Goal: Check status: Check status

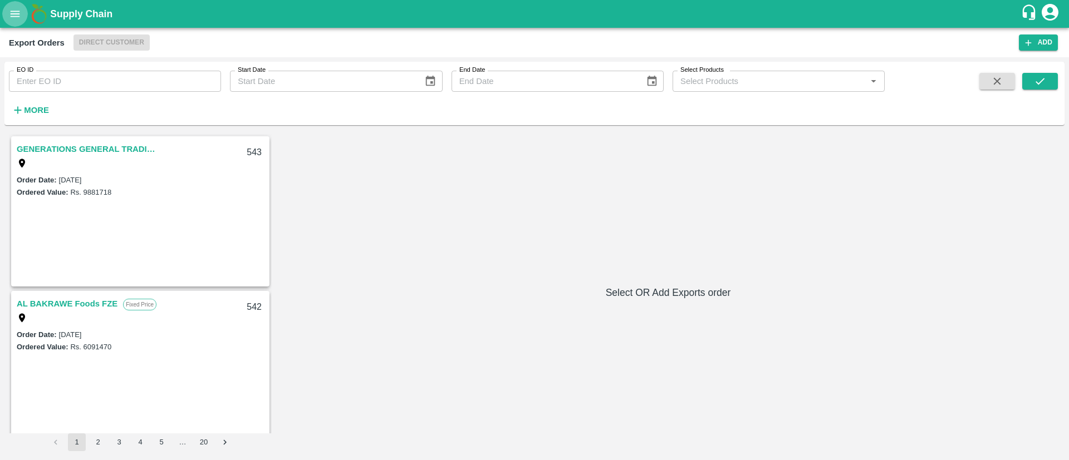
click at [11, 17] on icon "open drawer" at bounding box center [15, 14] width 9 height 6
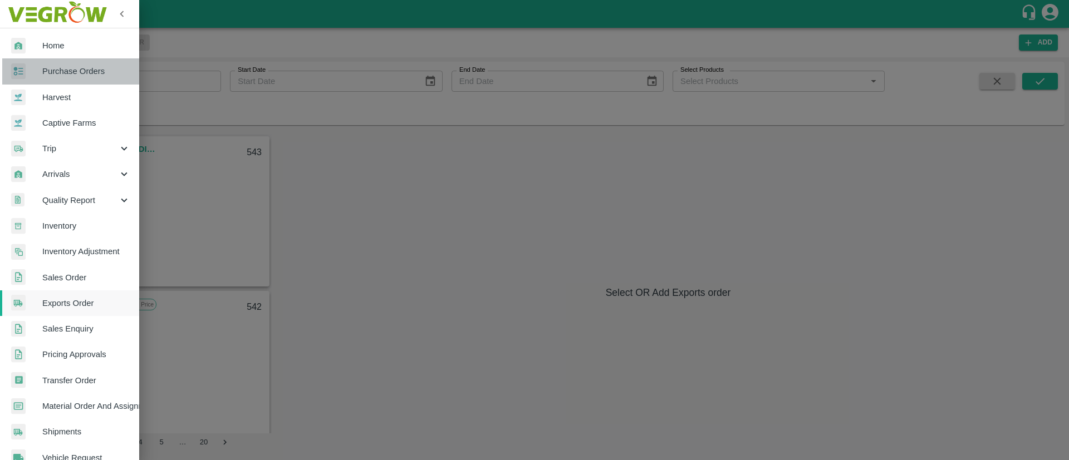
click at [80, 76] on span "Purchase Orders" at bounding box center [86, 71] width 88 height 12
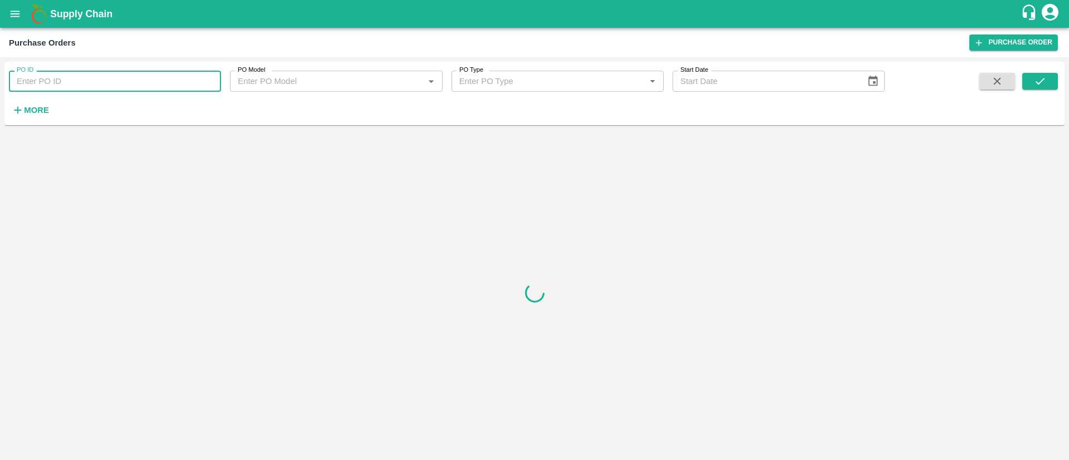
click at [99, 80] on input "PO ID" at bounding box center [115, 81] width 212 height 21
paste input "172333"
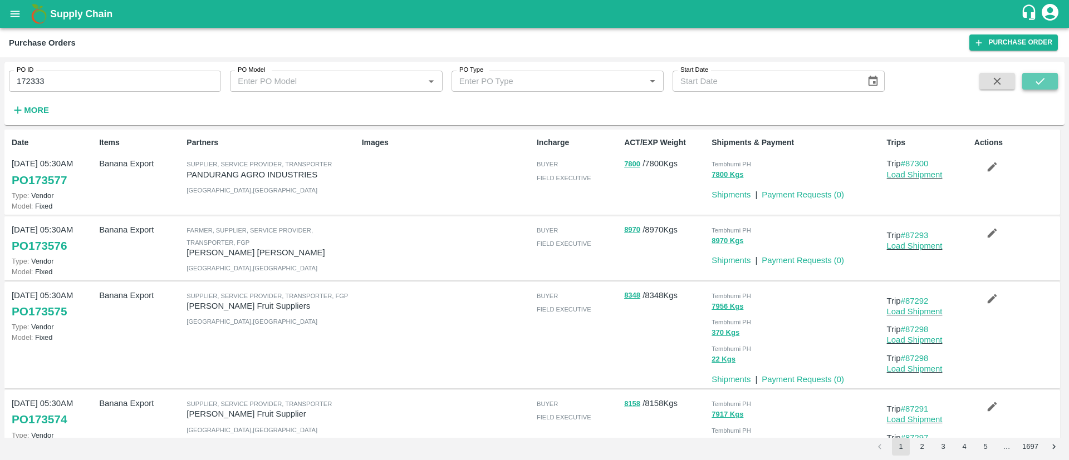
click at [1051, 77] on button "submit" at bounding box center [1040, 81] width 36 height 17
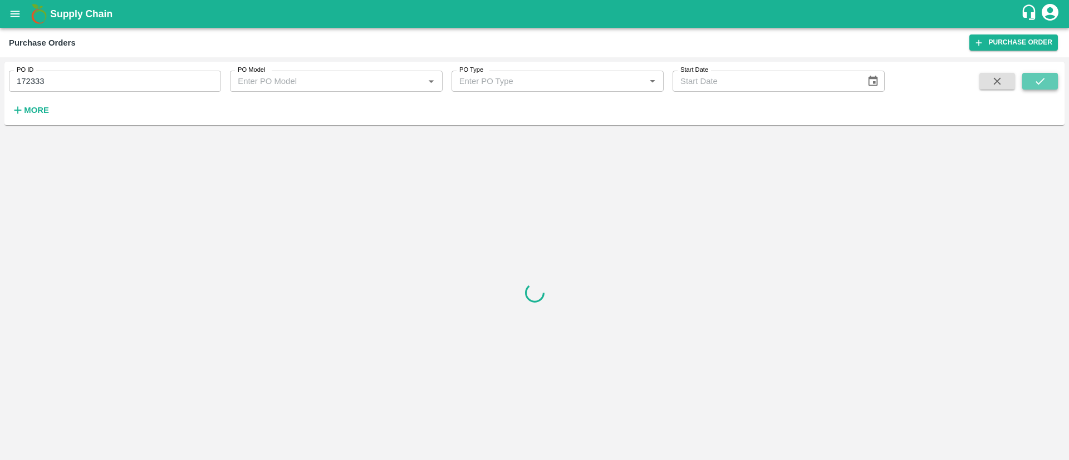
click at [1051, 77] on button "submit" at bounding box center [1040, 81] width 36 height 17
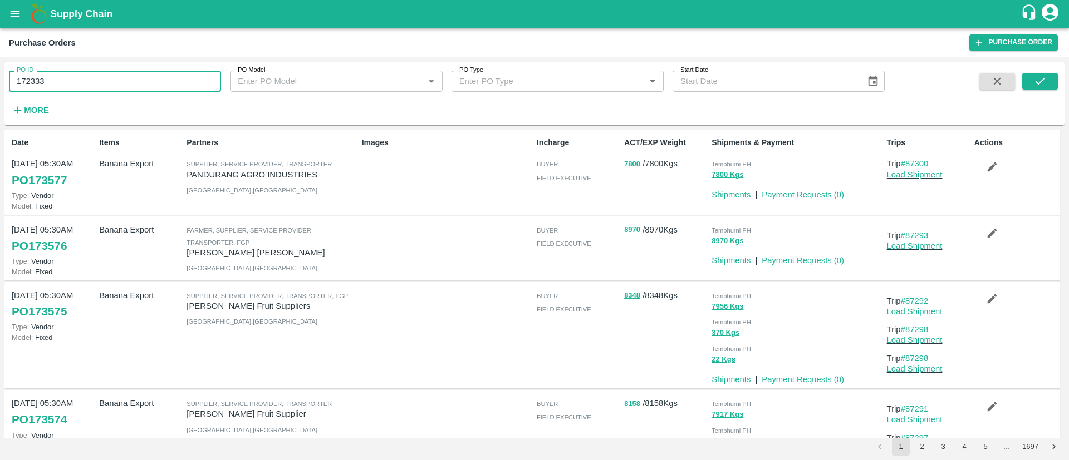
click at [68, 79] on input "172333" at bounding box center [115, 81] width 212 height 21
type input "172333"
click at [1032, 84] on button "submit" at bounding box center [1040, 81] width 36 height 17
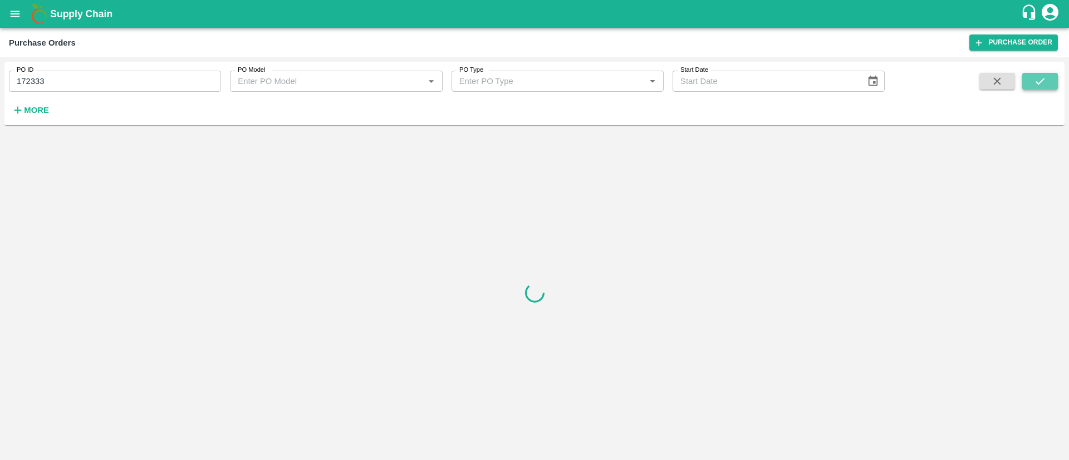
click at [1032, 84] on button "submit" at bounding box center [1040, 81] width 36 height 17
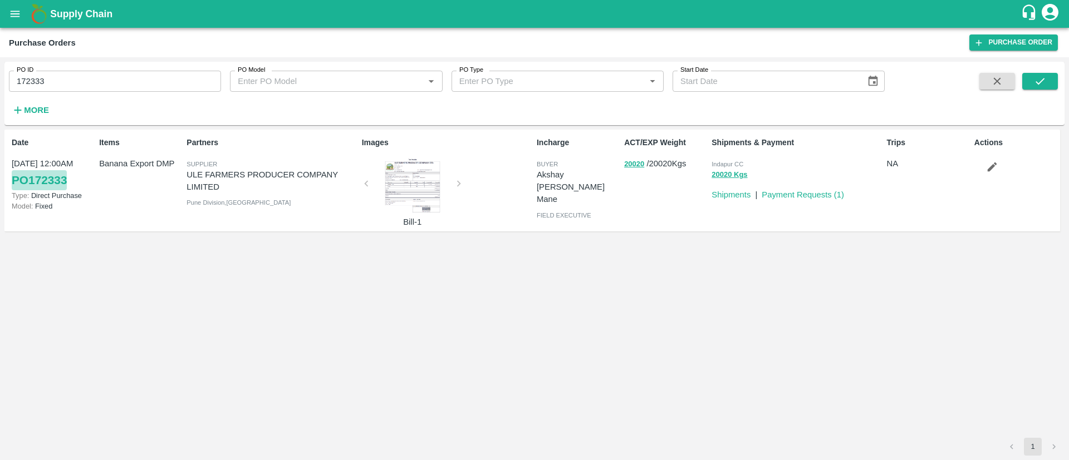
click at [16, 179] on link "PO 172333" at bounding box center [39, 180] width 55 height 20
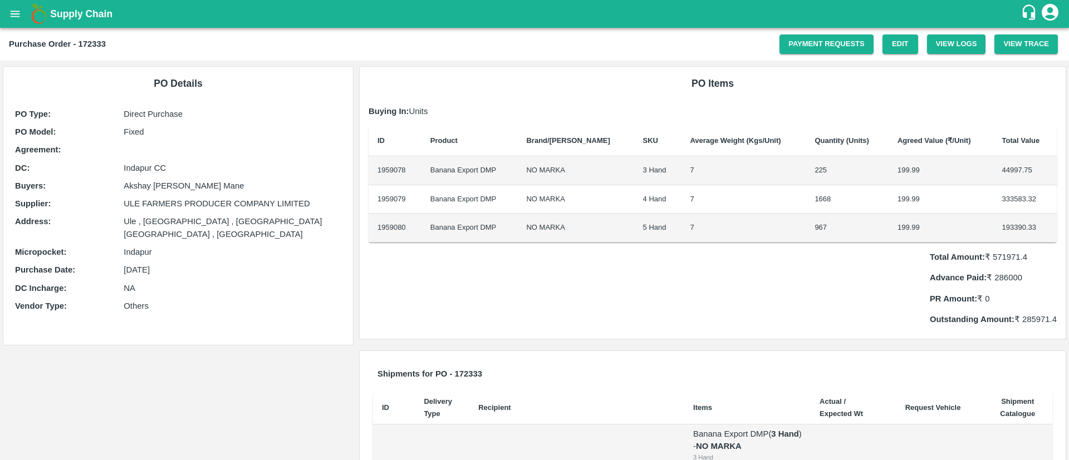
scroll to position [130, 0]
